Goal: Information Seeking & Learning: Find specific page/section

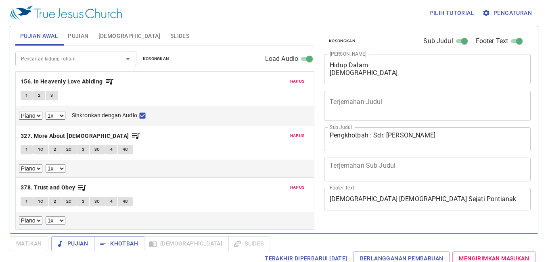
select select "1"
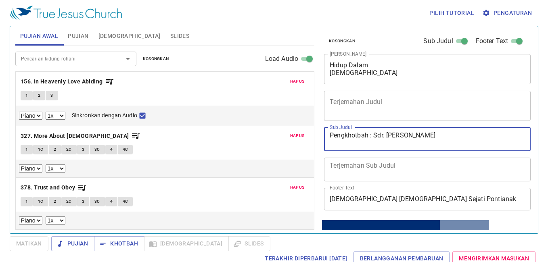
click at [445, 142] on textarea "Pengkhotbah : Sdr. David Chery" at bounding box center [427, 139] width 195 height 15
type textarea "Pengkhotbah: Pdt. Yakobus"
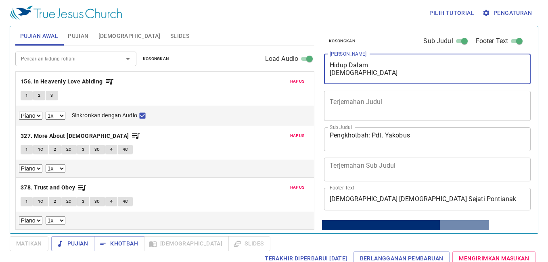
click at [387, 73] on textarea "Hidup Dalam Perjanjian Allah" at bounding box center [427, 68] width 195 height 15
drag, startPoint x: 387, startPoint y: 73, endPoint x: 326, endPoint y: 61, distance: 62.2
click at [326, 60] on div "Hidup Dalam Perjanjian Allah x Judul Khotbah" at bounding box center [427, 69] width 207 height 30
type textarea "b"
type textarea "Berubah Setia"
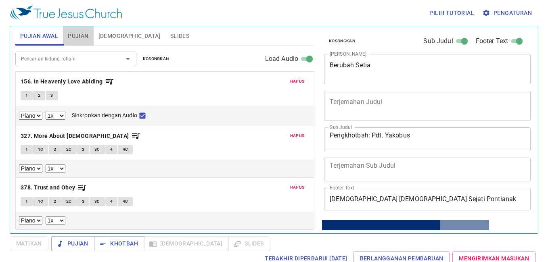
click at [76, 35] on span "Pujian" at bounding box center [78, 36] width 21 height 10
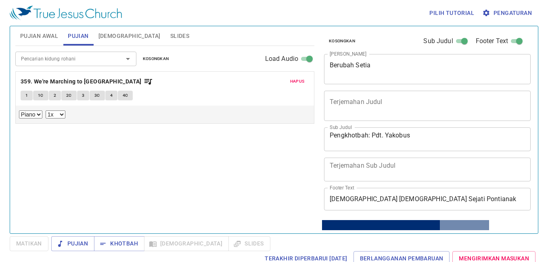
click at [28, 94] on span "1" at bounding box center [26, 95] width 2 height 7
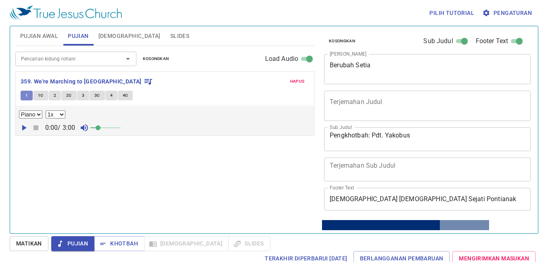
click at [32, 94] on button "1" at bounding box center [27, 96] width 12 height 10
click at [28, 242] on span "Matikan" at bounding box center [29, 244] width 26 height 10
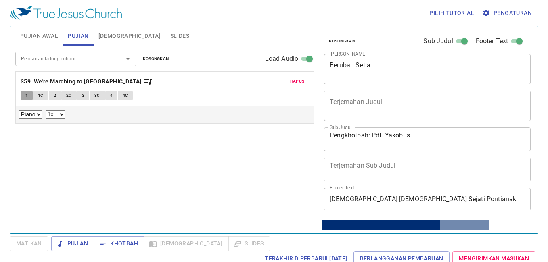
click at [25, 94] on span "1" at bounding box center [26, 95] width 2 height 7
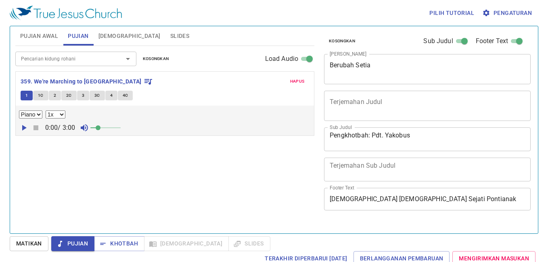
select select "1"
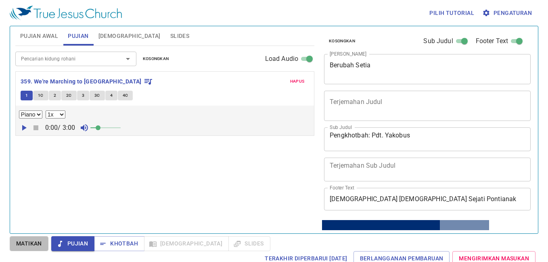
click at [26, 240] on span "Matikan" at bounding box center [29, 244] width 26 height 10
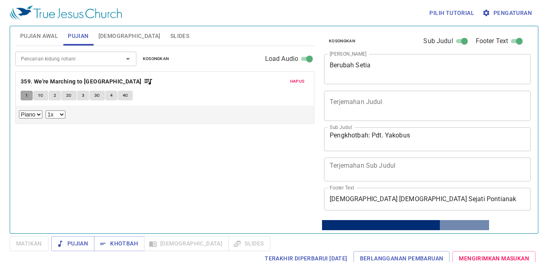
click at [25, 95] on button "1" at bounding box center [27, 96] width 12 height 10
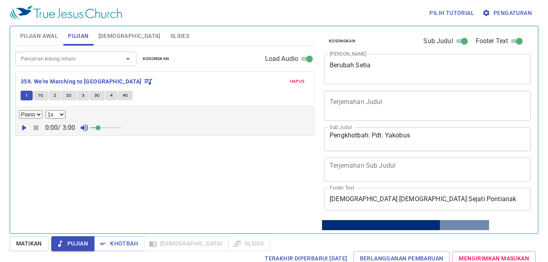
drag, startPoint x: 28, startPoint y: 240, endPoint x: 29, endPoint y: 232, distance: 7.7
click at [28, 240] on span "Matikan" at bounding box center [29, 244] width 26 height 10
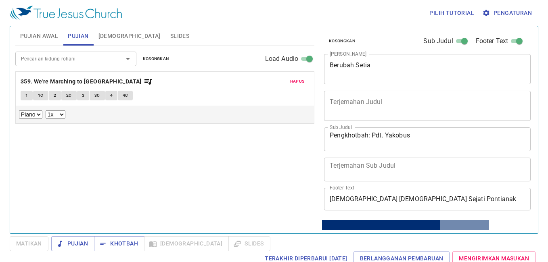
click at [24, 92] on button "1" at bounding box center [27, 96] width 12 height 10
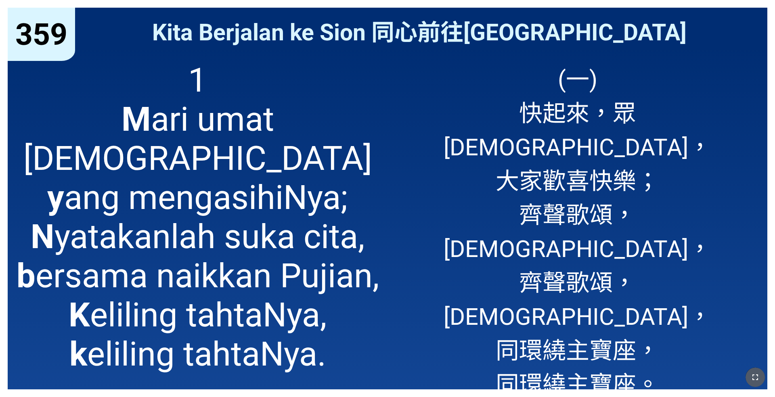
click at [544, 264] on icon "button" at bounding box center [755, 377] width 10 height 10
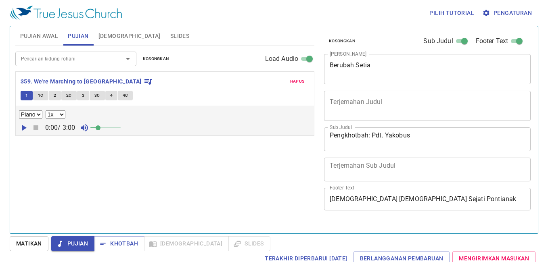
select select "1"
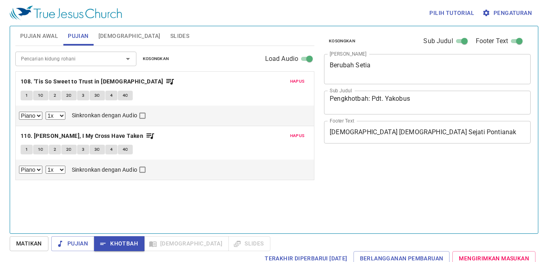
select select "1"
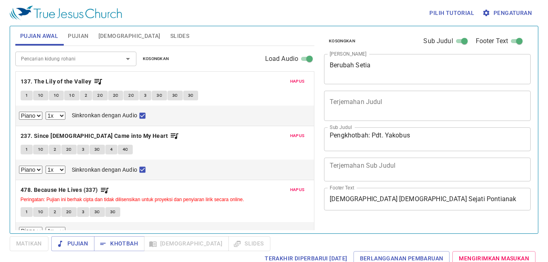
select select "1"
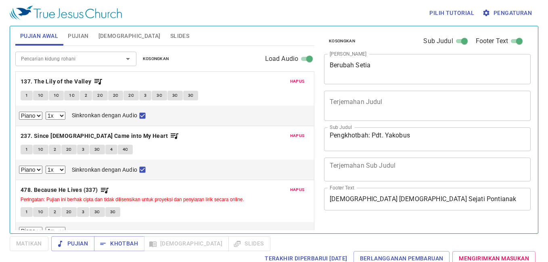
select select "1"
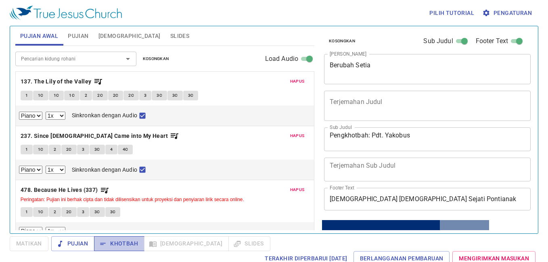
click at [121, 245] on span "Khotbah" at bounding box center [119, 244] width 38 height 10
click at [74, 33] on span "Pujian" at bounding box center [78, 36] width 21 height 10
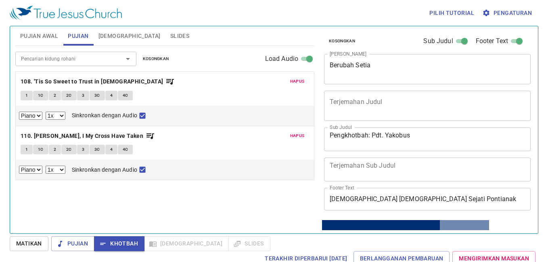
click at [35, 34] on span "Pujian Awal" at bounding box center [39, 36] width 38 height 10
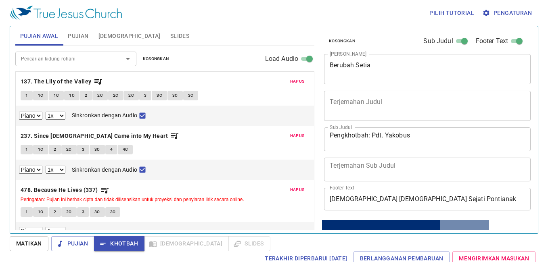
scroll to position [10, 0]
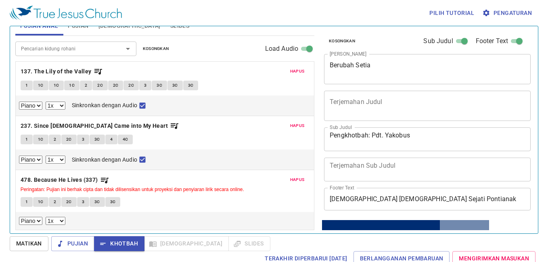
click at [112, 203] on span "3C" at bounding box center [113, 201] width 6 height 7
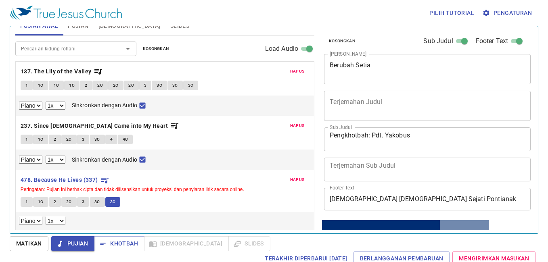
click at [509, 13] on span "Pengaturan" at bounding box center [508, 13] width 48 height 10
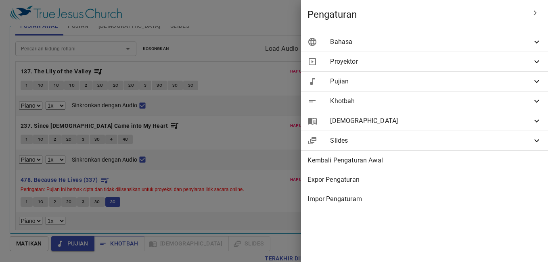
click at [520, 42] on span "Bahasa" at bounding box center [431, 42] width 202 height 10
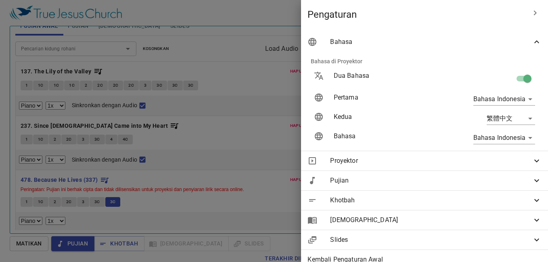
drag, startPoint x: 518, startPoint y: 77, endPoint x: 528, endPoint y: 46, distance: 32.9
click at [518, 77] on input "checkbox" at bounding box center [527, 80] width 46 height 15
checkbox input "false"
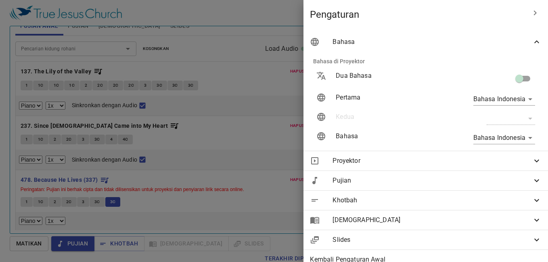
click at [532, 44] on icon at bounding box center [537, 42] width 10 height 10
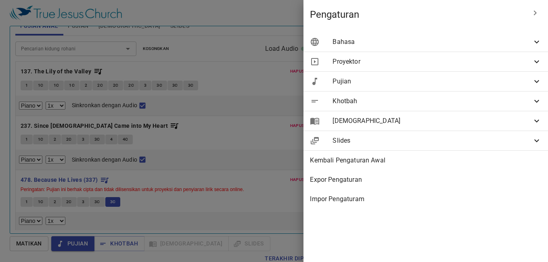
click at [240, 20] on div at bounding box center [274, 131] width 548 height 262
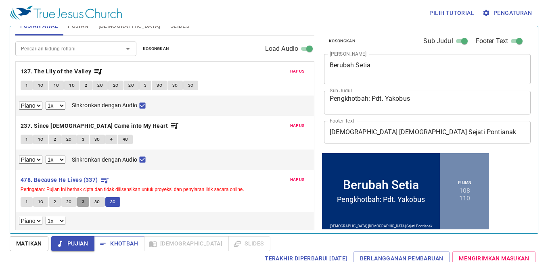
click at [82, 199] on span "3" at bounding box center [83, 201] width 2 height 7
click at [96, 205] on span "3C" at bounding box center [97, 201] width 6 height 7
click at [110, 240] on span "Khotbah" at bounding box center [119, 244] width 38 height 10
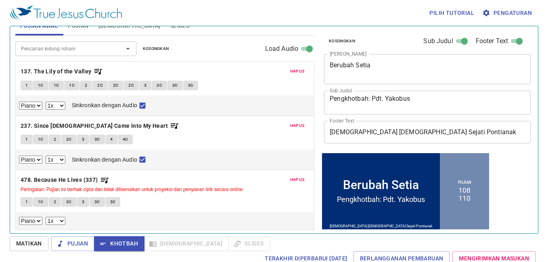
scroll to position [0, 0]
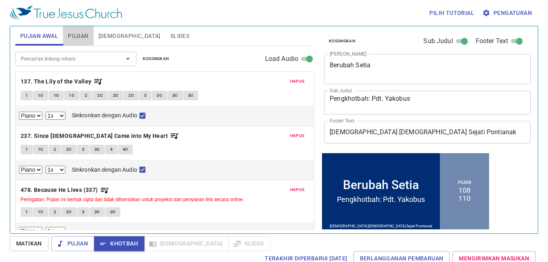
click at [74, 38] on span "Pujian" at bounding box center [78, 36] width 21 height 10
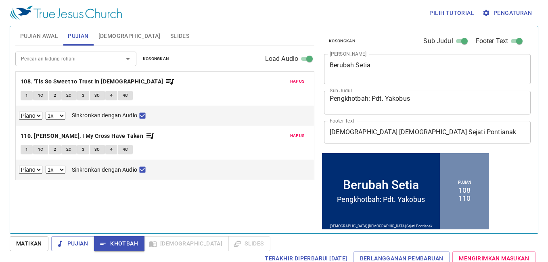
click at [64, 81] on b "108. 'Tis So Sweet to Trust in [DEMOGRAPHIC_DATA]" at bounding box center [92, 82] width 143 height 10
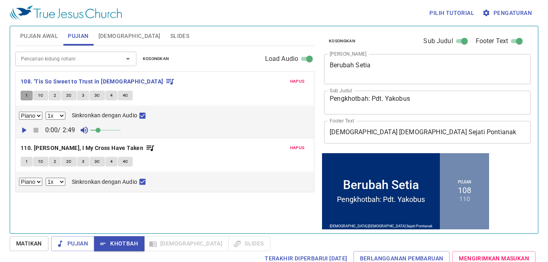
click at [27, 95] on span "1" at bounding box center [26, 95] width 2 height 7
checkbox input "false"
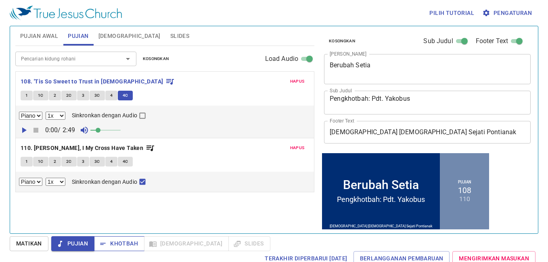
click at [116, 242] on span "Khotbah" at bounding box center [119, 244] width 38 height 10
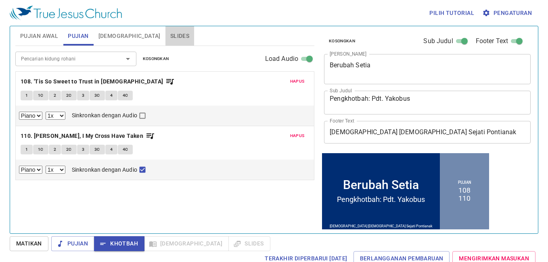
click at [170, 35] on span "Slides" at bounding box center [179, 36] width 19 height 10
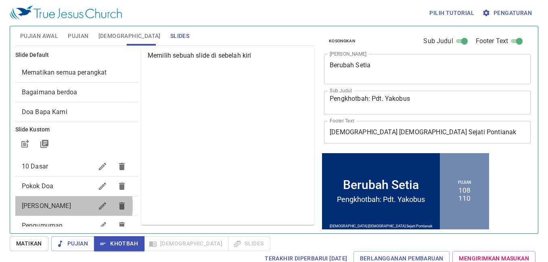
click at [46, 206] on span "Mari Kita Berdoa" at bounding box center [46, 206] width 49 height 8
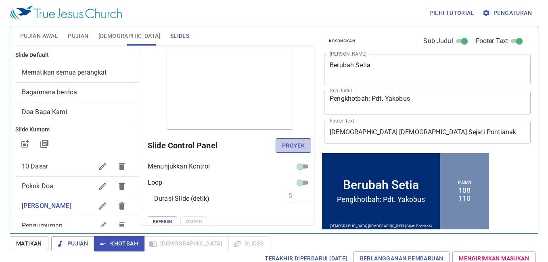
click at [276, 150] on button "Proyek" at bounding box center [293, 145] width 35 height 15
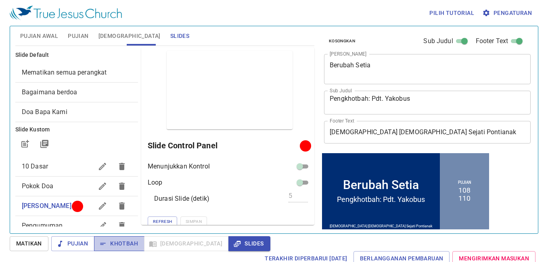
click at [118, 243] on span "Khotbah" at bounding box center [119, 244] width 38 height 10
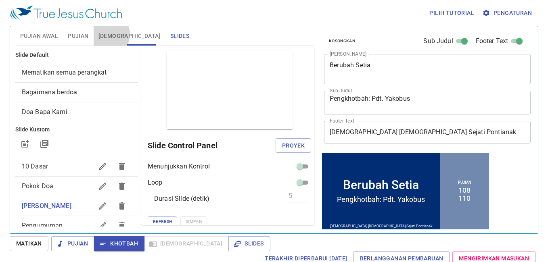
click at [106, 34] on span "Alkitab" at bounding box center [129, 36] width 62 height 10
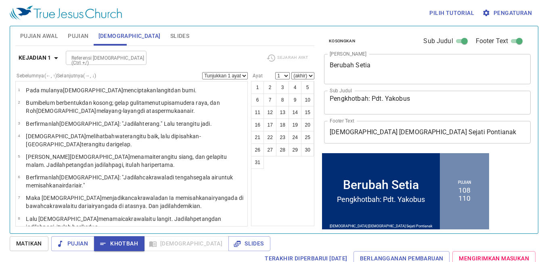
click at [116, 59] on input "Referensi Alkitab (Ctrl +/)" at bounding box center [99, 57] width 63 height 9
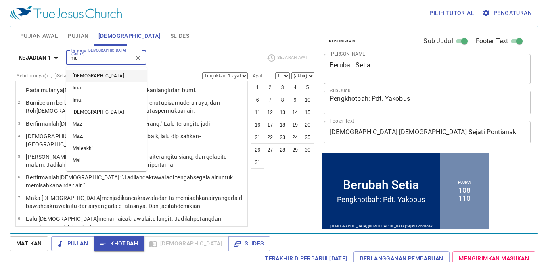
type input "m"
type input "i"
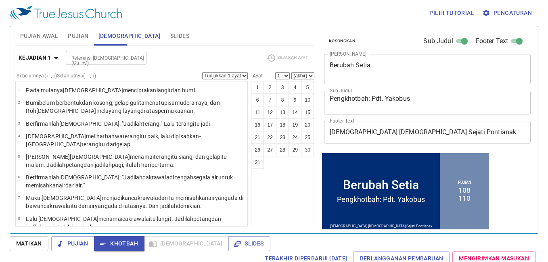
click at [167, 61] on div "Referensi Alkitab (Ctrl +/) Referensi Alkitab (Ctrl +/)" at bounding box center [163, 58] width 194 height 14
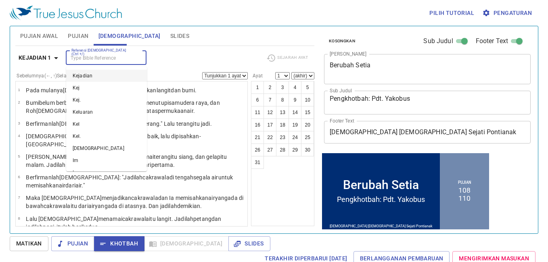
click at [88, 58] on input "Referensi Alkitab (Ctrl +/)" at bounding box center [99, 57] width 63 height 9
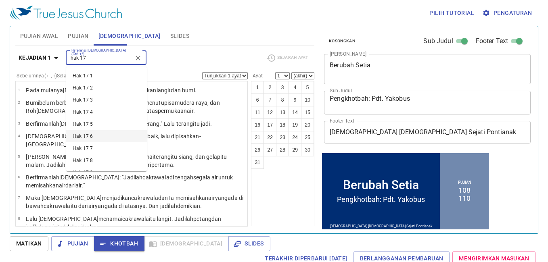
click at [108, 140] on li "Hak 17 6" at bounding box center [106, 136] width 81 height 12
type input "hak 17"
select select "6"
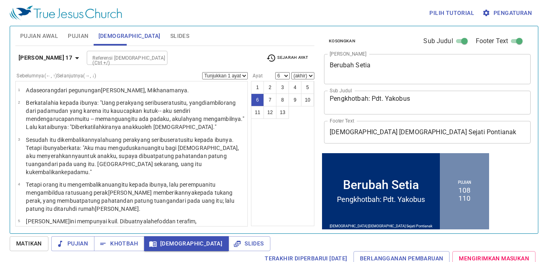
scroll to position [85, 0]
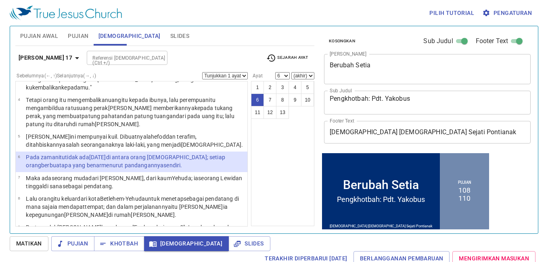
click at [83, 37] on span "Pujian" at bounding box center [78, 36] width 21 height 10
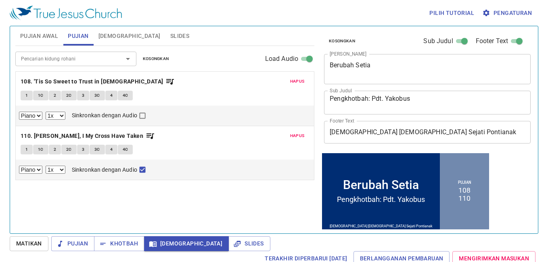
click at [112, 36] on span "Alkitab" at bounding box center [129, 36] width 62 height 10
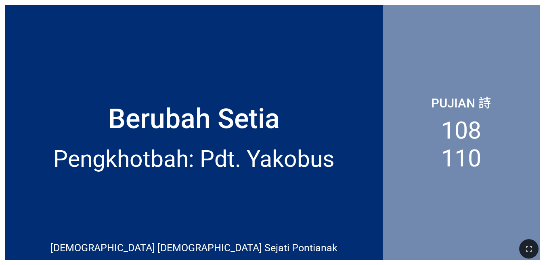
click at [341, 143] on div "Pengkhotbah: Pdt. Yakobus" at bounding box center [193, 159] width 377 height 38
click at [271, 48] on div "Berubah Setia" at bounding box center [193, 79] width 377 height 122
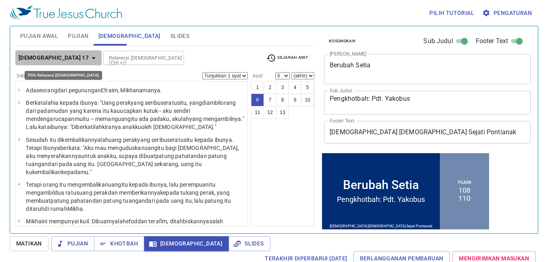
click at [71, 51] on button "Hakim-hakim 17" at bounding box center [58, 57] width 86 height 15
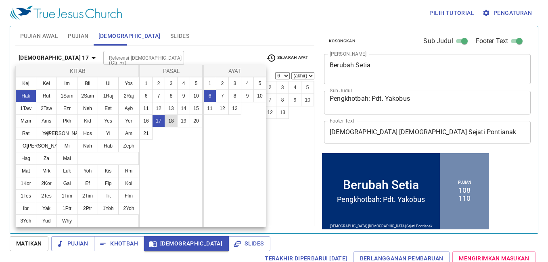
click at [174, 120] on button "18" at bounding box center [171, 121] width 13 height 13
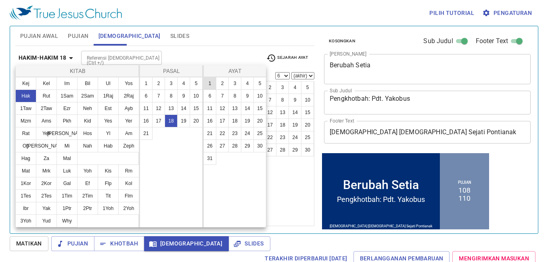
click at [213, 78] on button "1" at bounding box center [209, 83] width 13 height 13
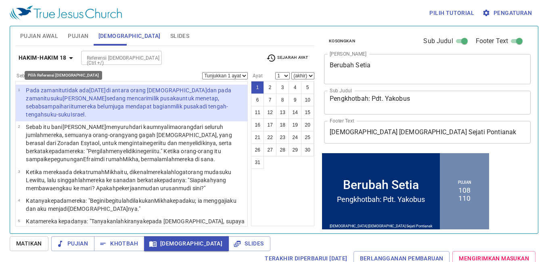
click at [60, 55] on b "Hakim-hakim 18" at bounding box center [43, 58] width 48 height 10
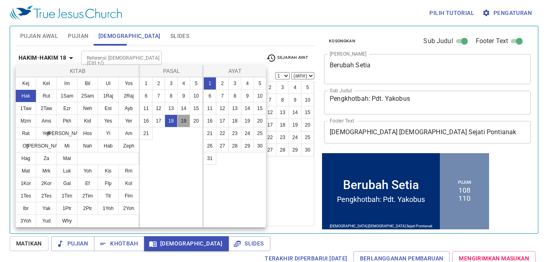
click at [182, 117] on button "19" at bounding box center [183, 121] width 13 height 13
click at [207, 81] on button "1" at bounding box center [209, 83] width 13 height 13
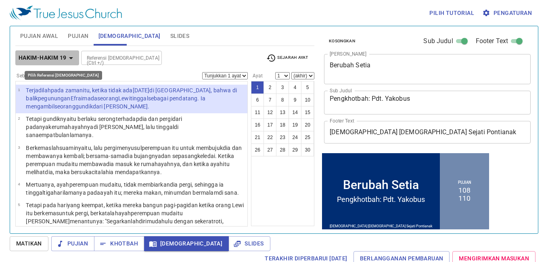
click at [69, 56] on icon "button" at bounding box center [71, 58] width 10 height 10
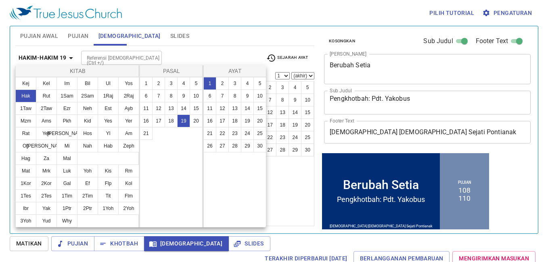
click at [282, 167] on div at bounding box center [274, 131] width 548 height 262
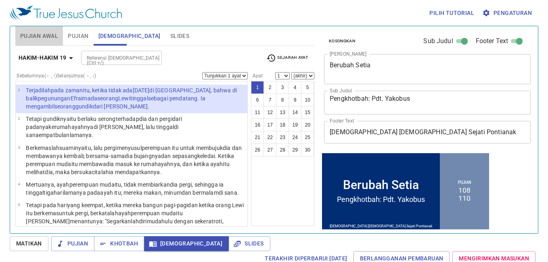
click at [31, 34] on span "Pujian Awal" at bounding box center [39, 36] width 38 height 10
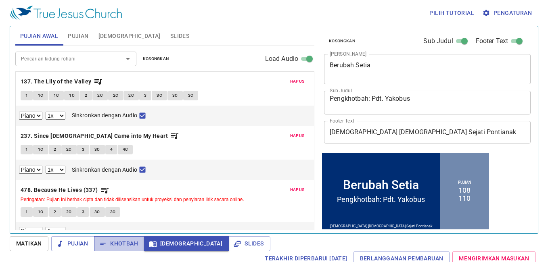
click at [136, 245] on span "Khotbah" at bounding box center [119, 244] width 38 height 10
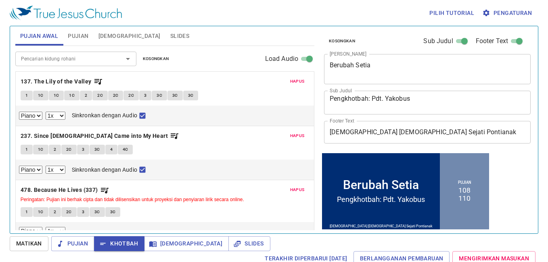
drag, startPoint x: 46, startPoint y: 226, endPoint x: 45, endPoint y: 233, distance: 7.0
drag, startPoint x: 45, startPoint y: 233, endPoint x: 256, endPoint y: 49, distance: 279.3
click at [256, 49] on div "Pencarian kidung rohani Pencarian kidung rohani Kosongkan Load Audio" at bounding box center [164, 59] width 299 height 26
click at [114, 32] on span "Alkitab" at bounding box center [129, 36] width 62 height 10
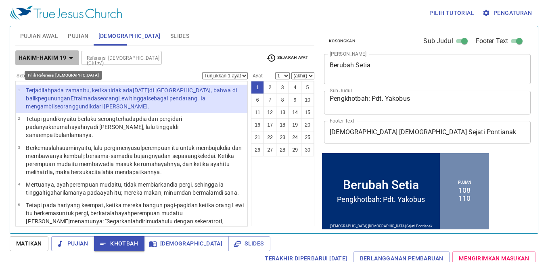
click at [63, 59] on b "Hakim-hakim 19" at bounding box center [43, 58] width 48 height 10
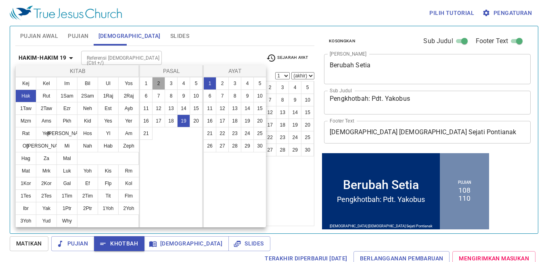
click at [158, 82] on button "2" at bounding box center [158, 83] width 13 height 13
click at [211, 84] on button "1" at bounding box center [209, 83] width 13 height 13
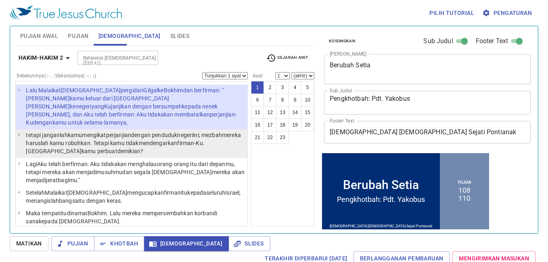
click at [153, 140] on wh5422 ". Tetapi kamu tidak mendengarkan firman-Ku . Mengapa kamu perbuat demikian ?" at bounding box center [115, 147] width 179 height 15
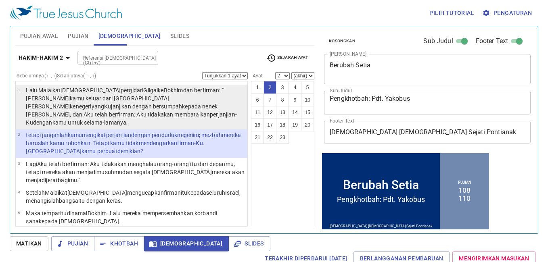
click at [156, 111] on wh559 ": Aku tidak akan membatalkan perjanjian-Ku dengan kamu untuk selama-lamanya ," at bounding box center [131, 118] width 211 height 15
select select "1"
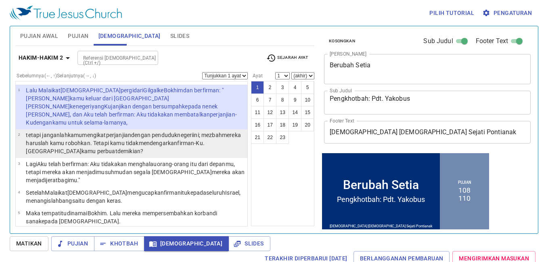
click at [118, 139] on p "tetapi janganlah kamu mengikat perjanjian dengan penduduk negeri ini ; mezbah m…" at bounding box center [135, 143] width 219 height 24
select select "2"
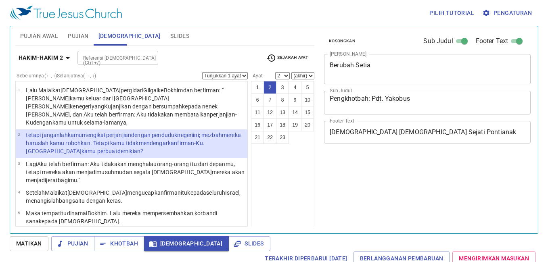
select select "2"
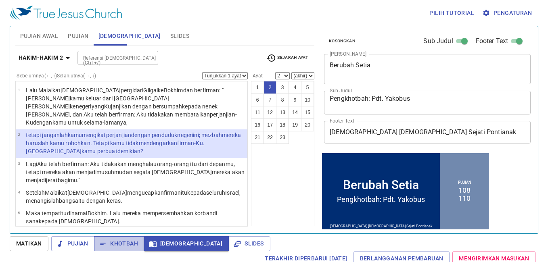
click at [122, 246] on span "Khotbah" at bounding box center [119, 244] width 38 height 10
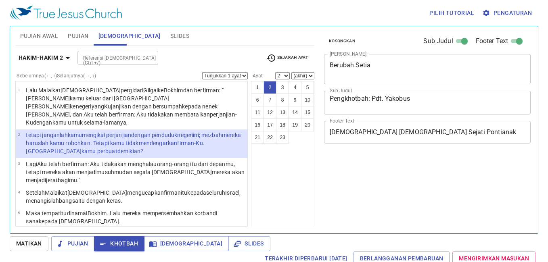
select select "2"
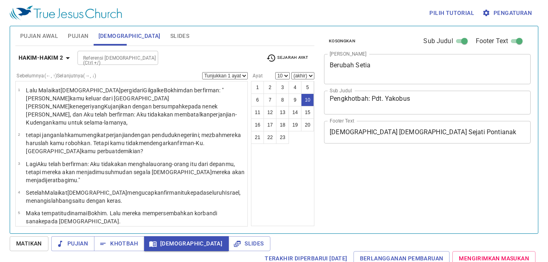
select select "10"
select select "15"
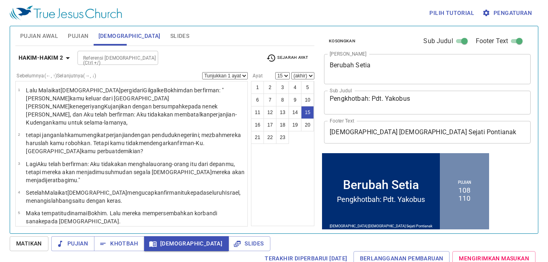
scroll to position [270, 0]
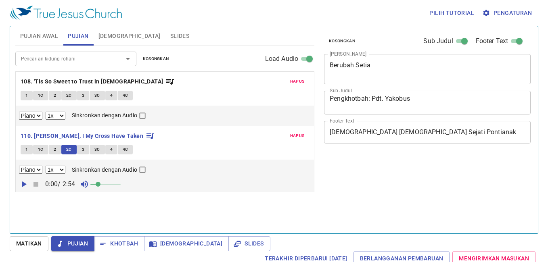
select select "1"
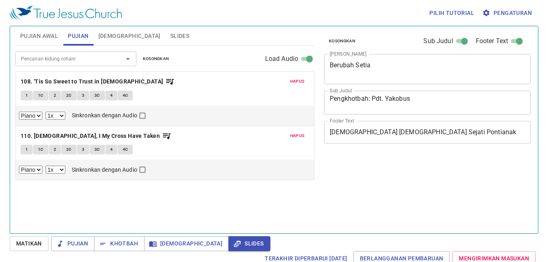
select select "1"
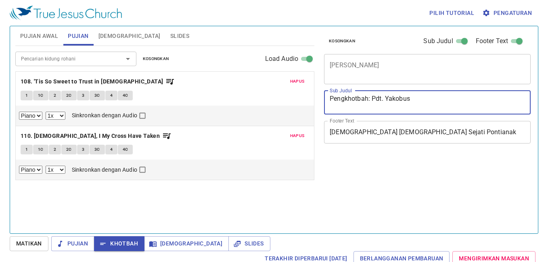
select select "1"
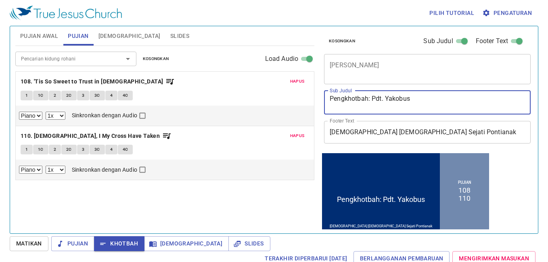
click at [251, 219] on div "Pencarian kidung rohani Pencarian kidung rohani Kosongkan Load Audio Hapus 108.…" at bounding box center [164, 136] width 299 height 181
